Goal: Task Accomplishment & Management: Use online tool/utility

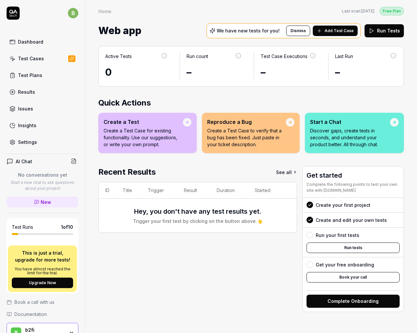
click at [45, 61] on link "Test Cases" at bounding box center [43, 58] width 72 height 13
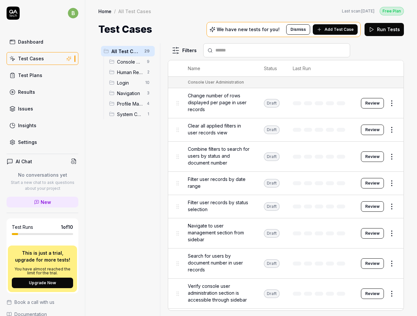
click at [189, 29] on div "Test Cases We have new tests for you! Dismiss Add Test Case Run Tests" at bounding box center [251, 29] width 306 height 15
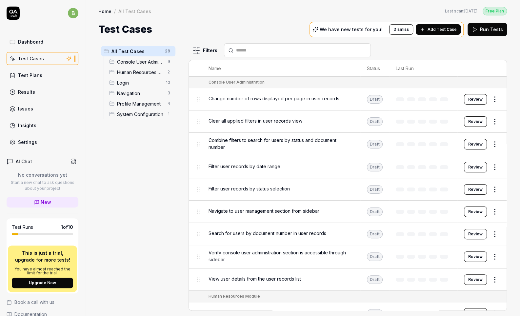
click at [141, 74] on span "Human Resources Module" at bounding box center [140, 72] width 47 height 7
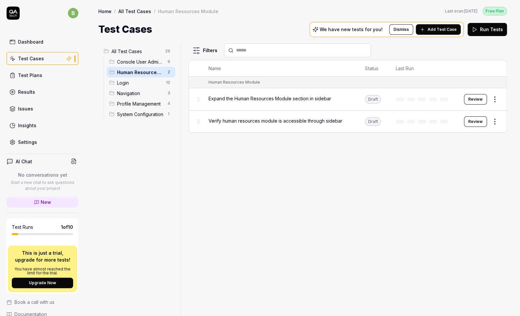
click at [417, 119] on button "Review" at bounding box center [475, 121] width 23 height 10
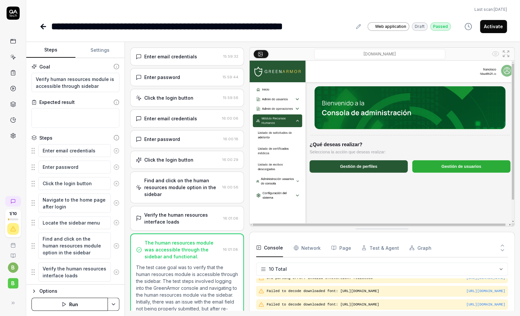
scroll to position [17, 0]
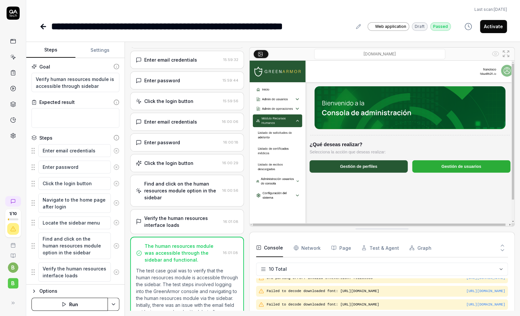
click at [187, 62] on div "Enter email credentials" at bounding box center [170, 59] width 53 height 7
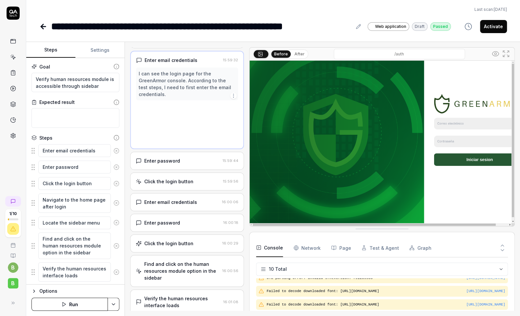
scroll to position [0, 0]
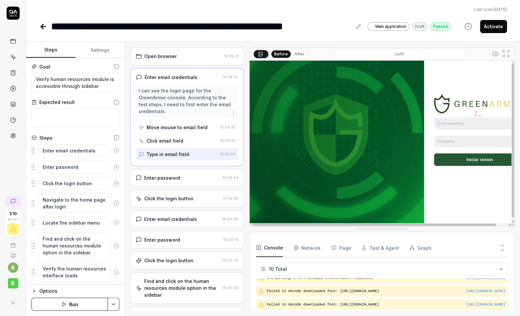
click at [183, 180] on div "Enter password" at bounding box center [178, 177] width 84 height 7
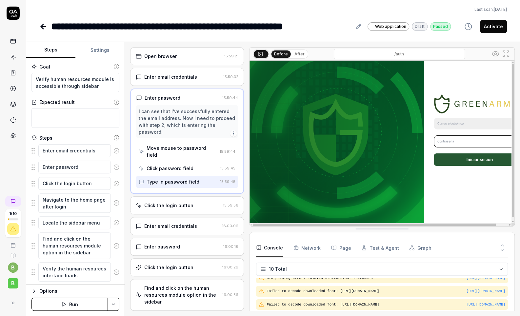
click at [186, 205] on div "Click the login button" at bounding box center [168, 205] width 49 height 7
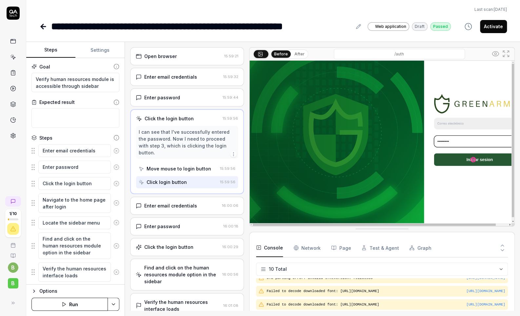
click at [183, 270] on div "Find and click on the human resources module option in the sidebar" at bounding box center [181, 274] width 75 height 21
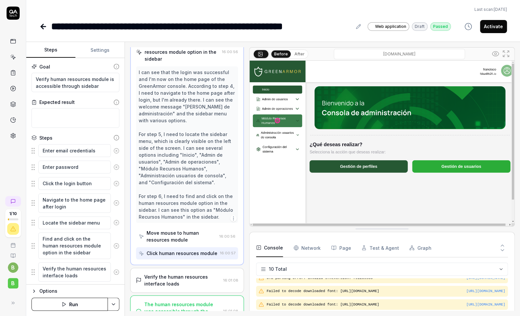
scroll to position [178, 0]
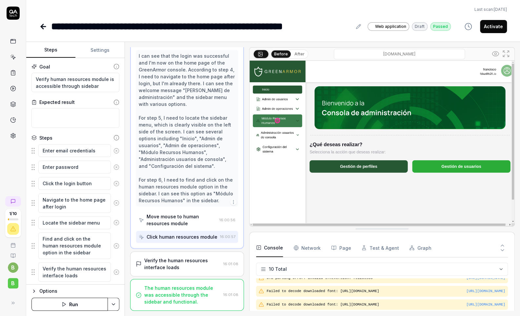
click at [184, 274] on div "Verify the human resources interface loads 16:01:08" at bounding box center [187, 264] width 114 height 25
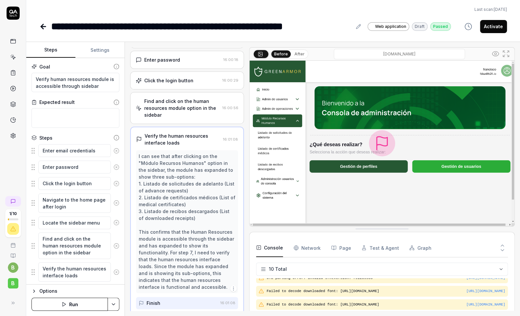
scroll to position [102, 0]
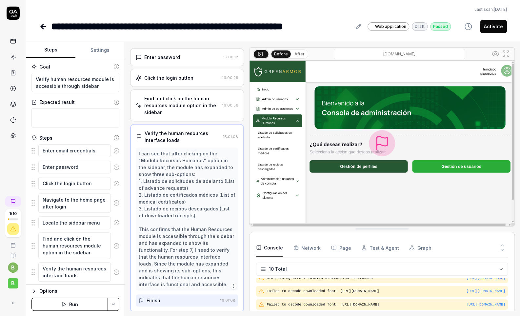
click at [42, 25] on icon at bounding box center [43, 27] width 8 height 8
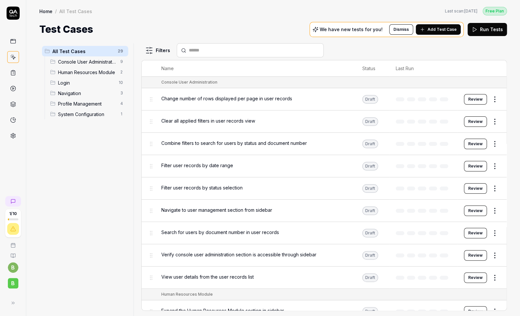
click at [417, 166] on button "Review" at bounding box center [475, 166] width 23 height 10
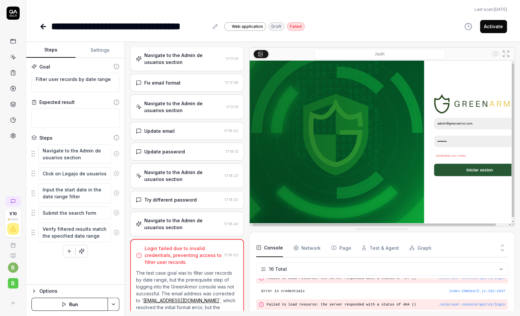
type textarea "*"
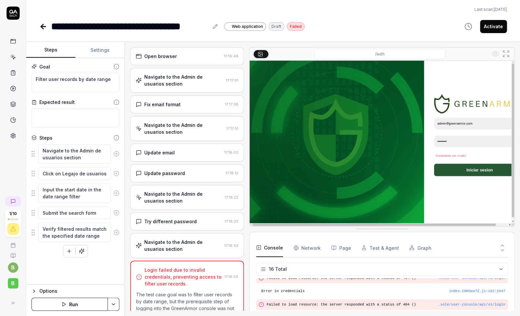
click at [42, 27] on icon at bounding box center [43, 27] width 5 height 0
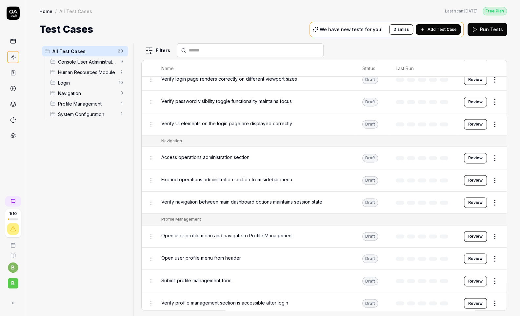
scroll to position [459, 0]
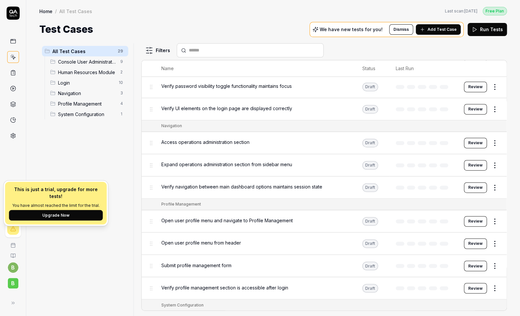
click at [33, 210] on button "Upgrade Now" at bounding box center [56, 215] width 94 height 10
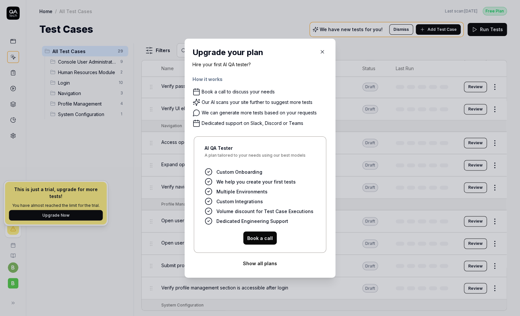
click at [262, 265] on button "Show all plans" at bounding box center [260, 263] width 135 height 13
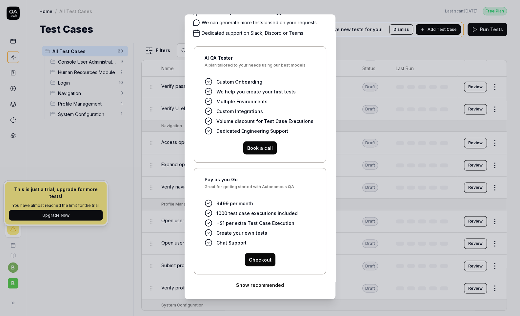
scroll to position [5, 0]
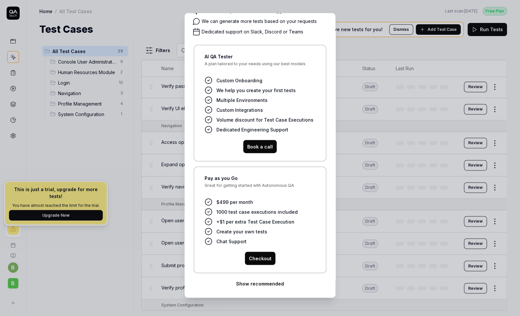
click at [248, 282] on button "Show recommended" at bounding box center [260, 283] width 135 height 13
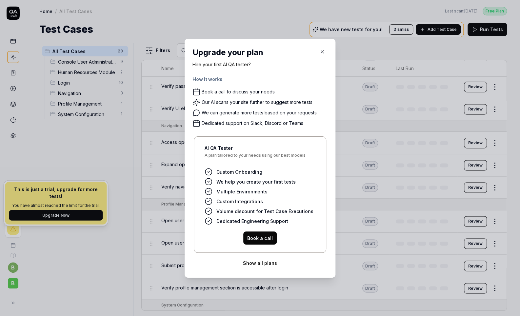
scroll to position [0, 0]
click at [254, 263] on button "Show all plans" at bounding box center [260, 263] width 135 height 13
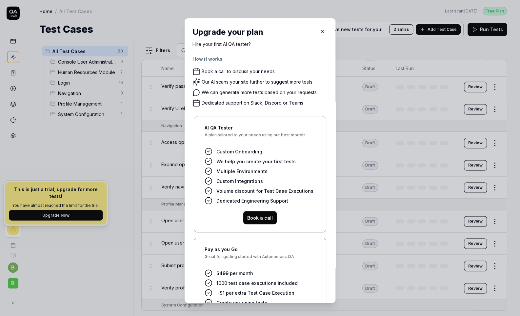
click at [319, 31] on icon "button" at bounding box center [322, 32] width 6 height 6
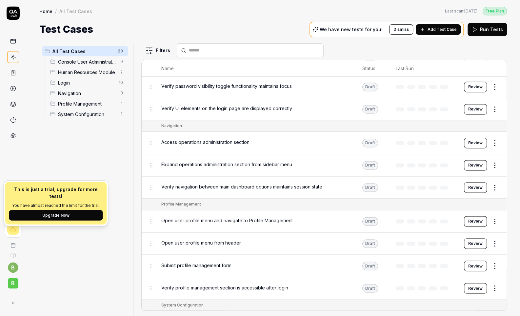
click at [77, 254] on div "All Test Cases 29 Console User Administration 9 Human Resources Module 2 Login …" at bounding box center [84, 175] width 91 height 265
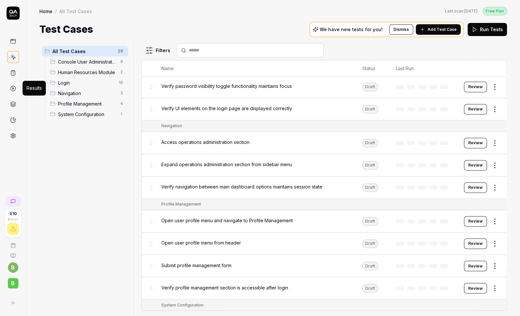
click at [15, 88] on icon at bounding box center [13, 89] width 6 height 6
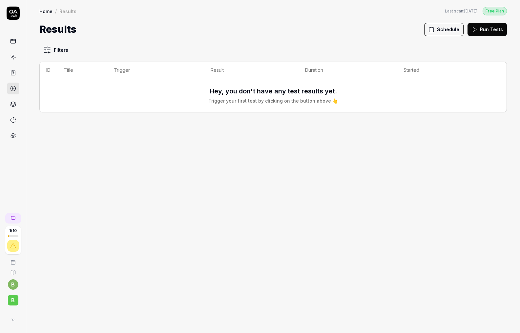
click at [150, 28] on div "Results Schedule Run Tests" at bounding box center [272, 29] width 467 height 15
